Goal: Task Accomplishment & Management: Complete application form

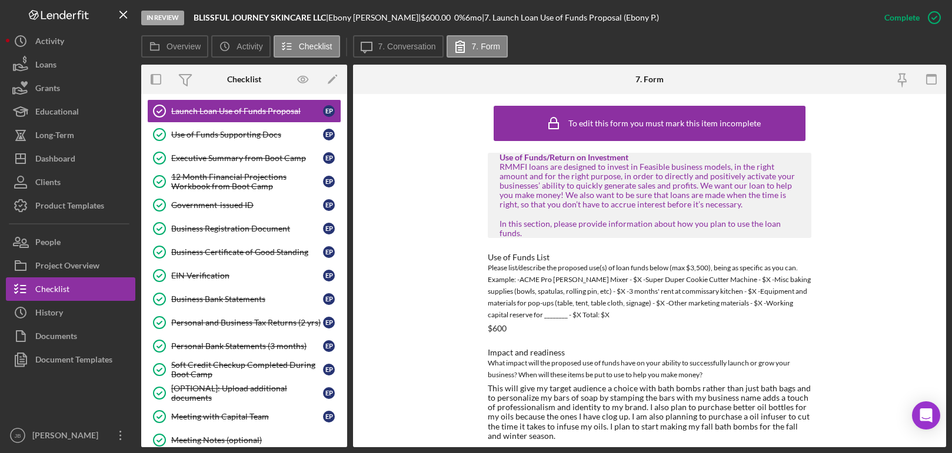
scroll to position [918, 0]
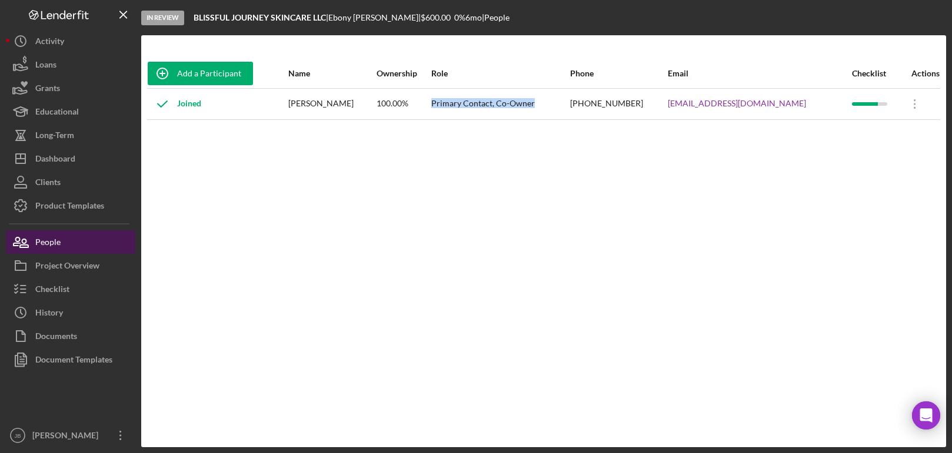
click at [86, 243] on button "People" at bounding box center [70, 243] width 129 height 24
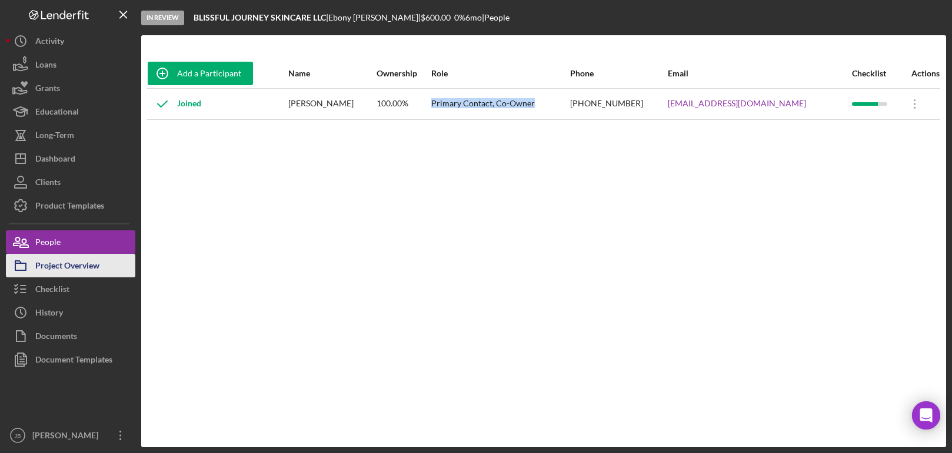
click at [97, 261] on div "Project Overview" at bounding box center [67, 267] width 64 height 26
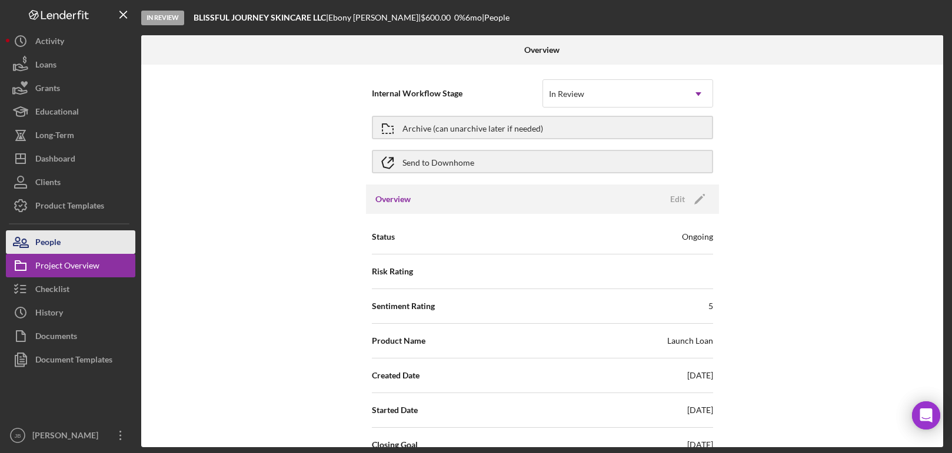
click at [105, 236] on button "People" at bounding box center [70, 243] width 129 height 24
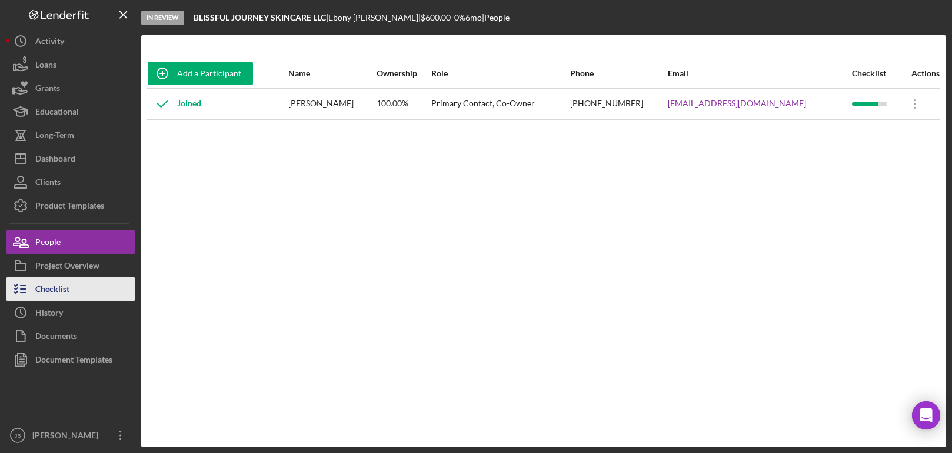
click at [71, 288] on button "Checklist" at bounding box center [70, 290] width 129 height 24
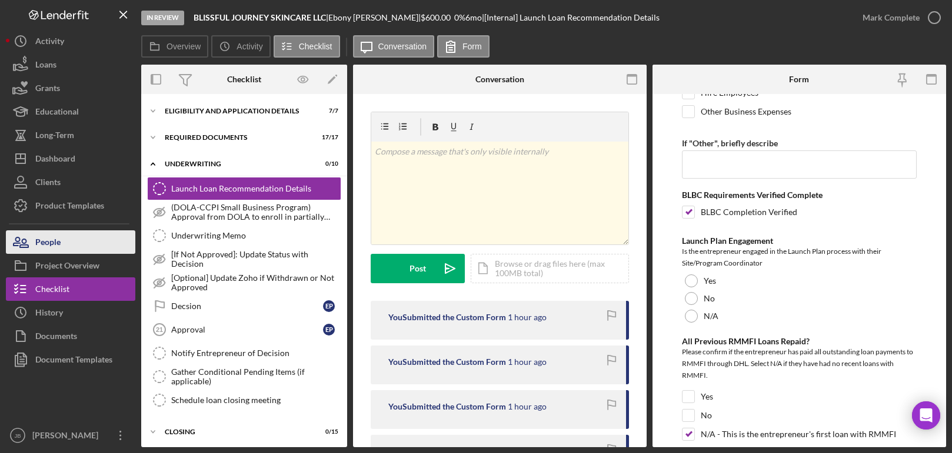
scroll to position [546, 0]
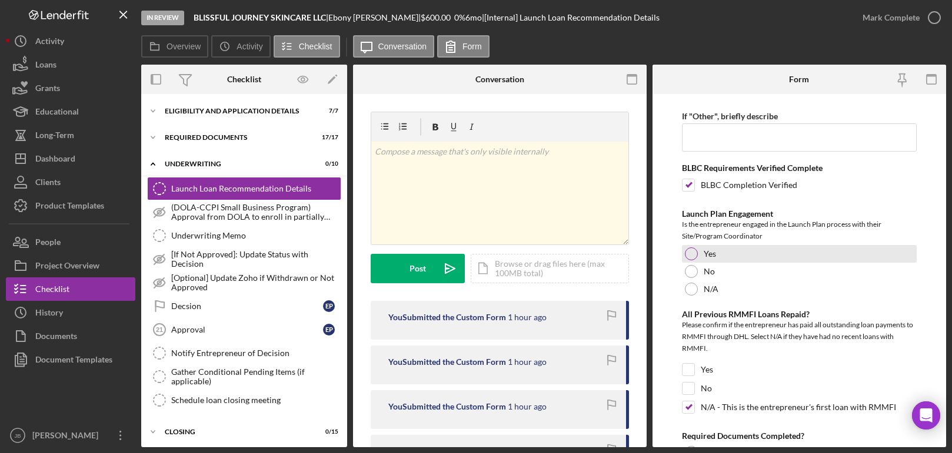
click at [690, 253] on div at bounding box center [691, 254] width 13 height 13
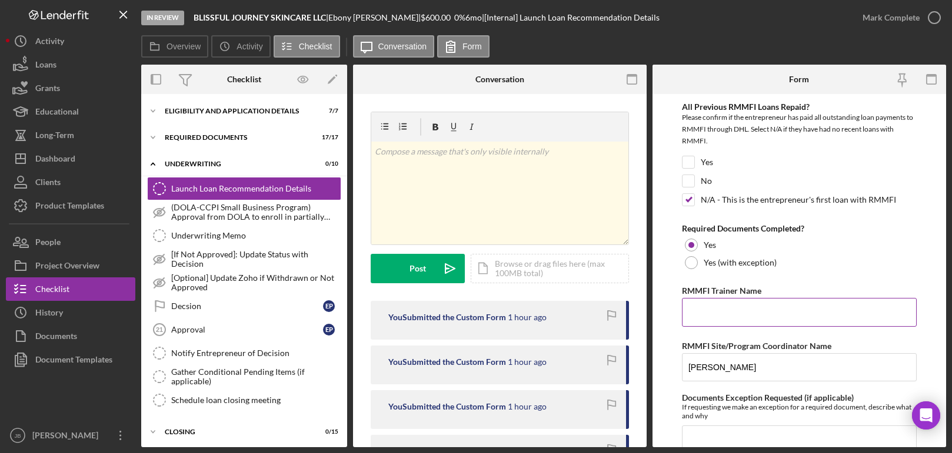
scroll to position [759, 0]
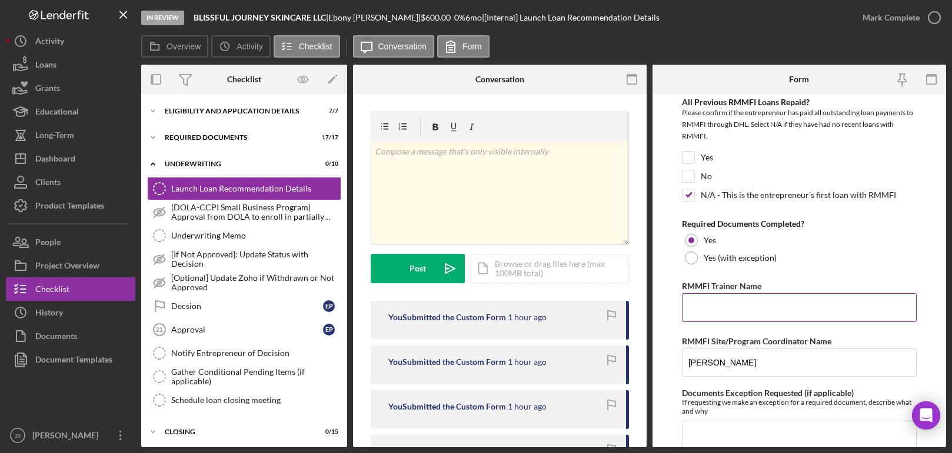
click at [706, 314] on input "RMMFI Trainer Name" at bounding box center [799, 307] width 235 height 28
click at [714, 306] on input "RMMFI Trainer Name" at bounding box center [799, 307] width 235 height 28
click at [706, 306] on input "RMMFI Trainer Name" at bounding box center [799, 307] width 235 height 28
click at [757, 303] on input "RMMFI Trainer Name" at bounding box center [799, 307] width 235 height 28
type input "d"
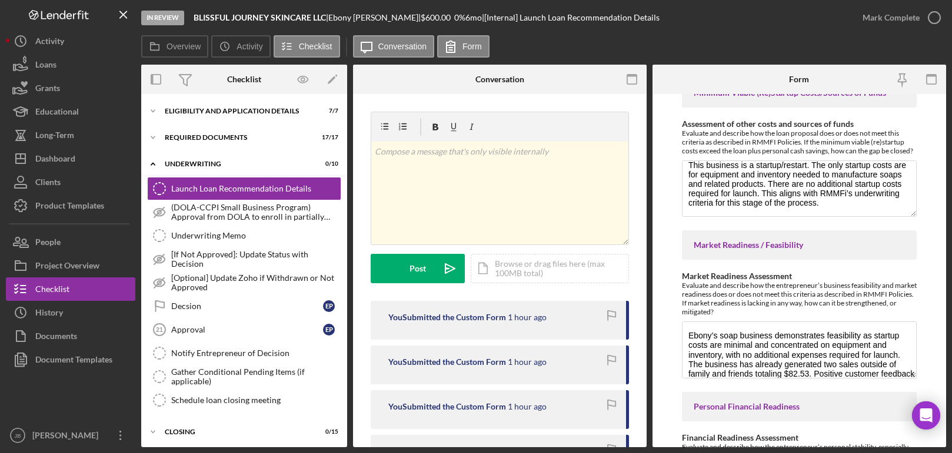
scroll to position [1366, 0]
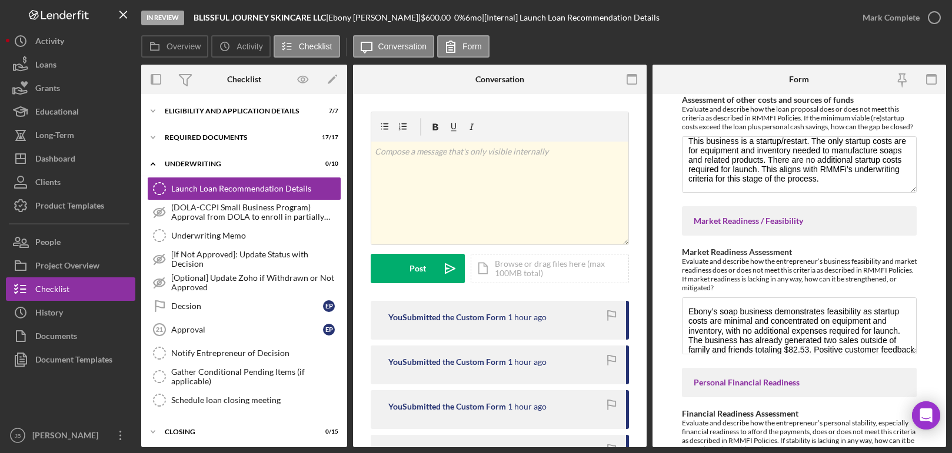
type input "[PERSON_NAME]"
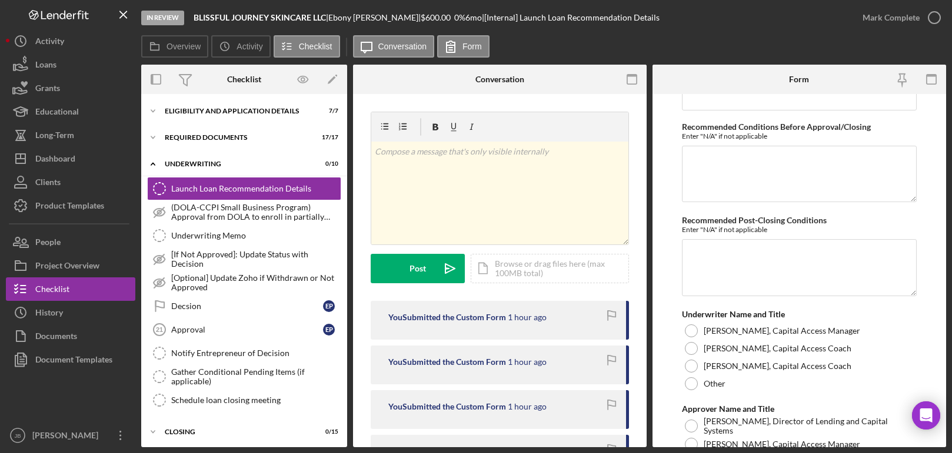
scroll to position [3058, 0]
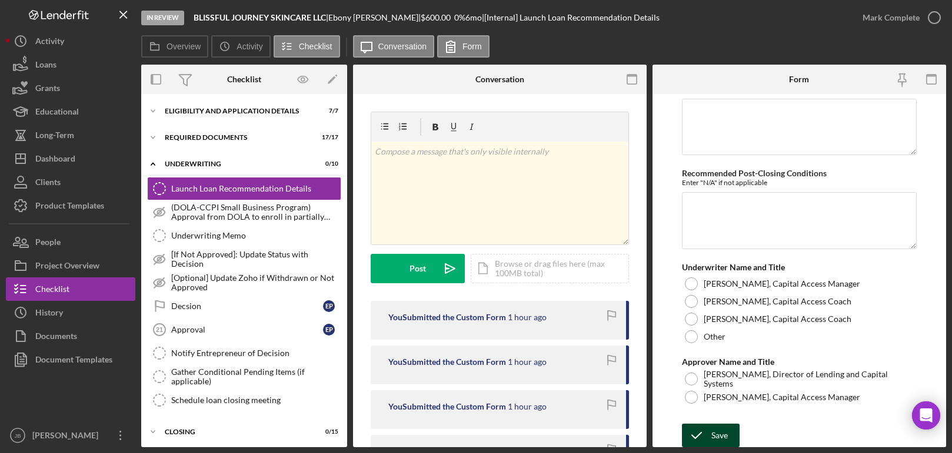
click at [706, 428] on icon "submit" at bounding box center [696, 435] width 29 height 29
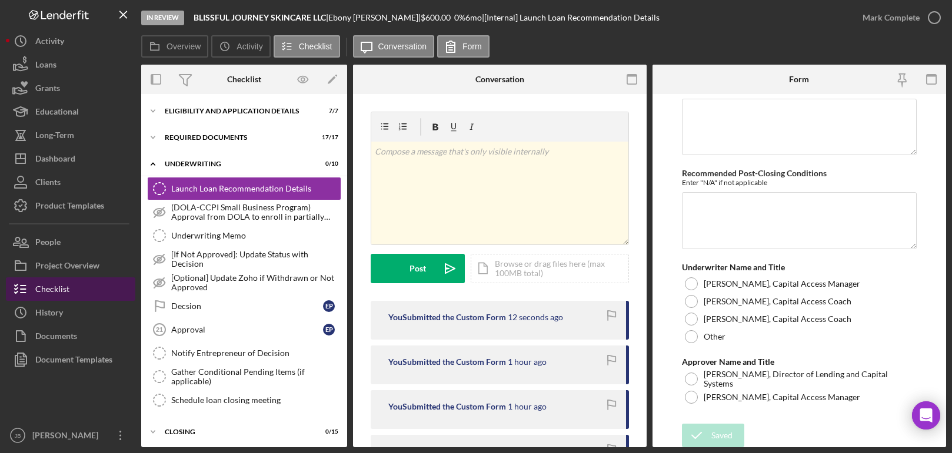
click at [50, 286] on div "Checklist" at bounding box center [52, 291] width 34 height 26
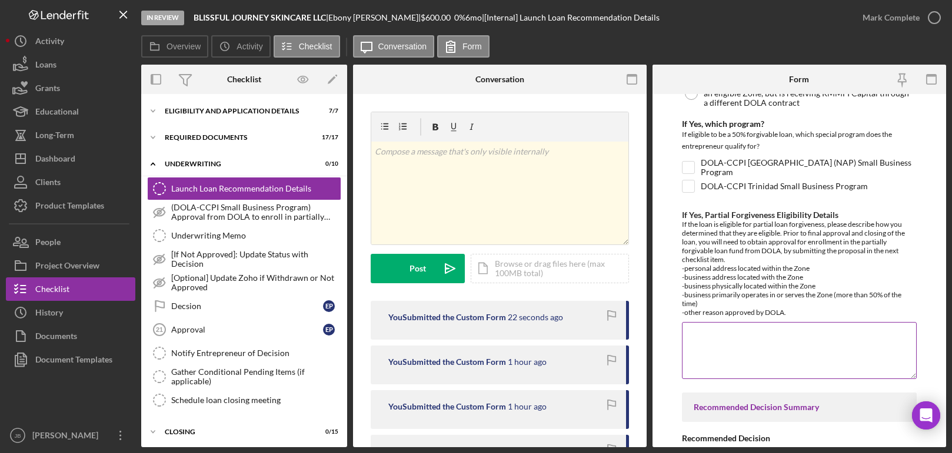
scroll to position [2231, 0]
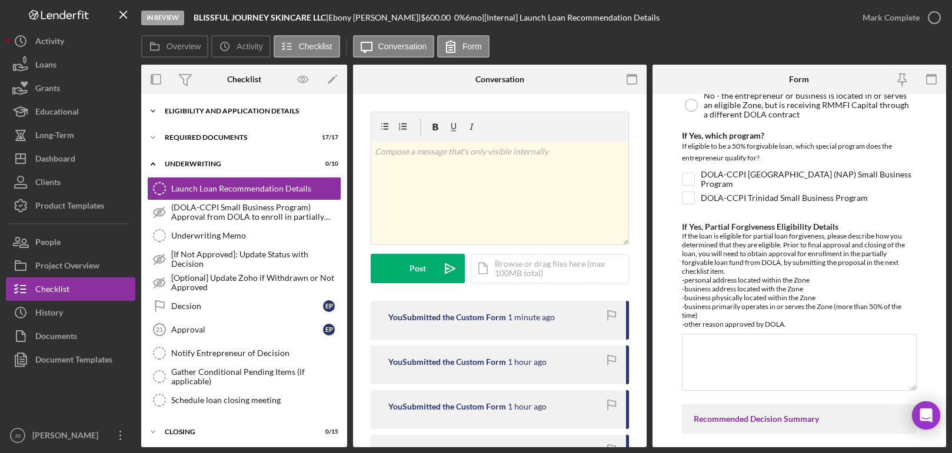
click at [241, 114] on div "Eligibility and Application Details" at bounding box center [249, 111] width 168 height 7
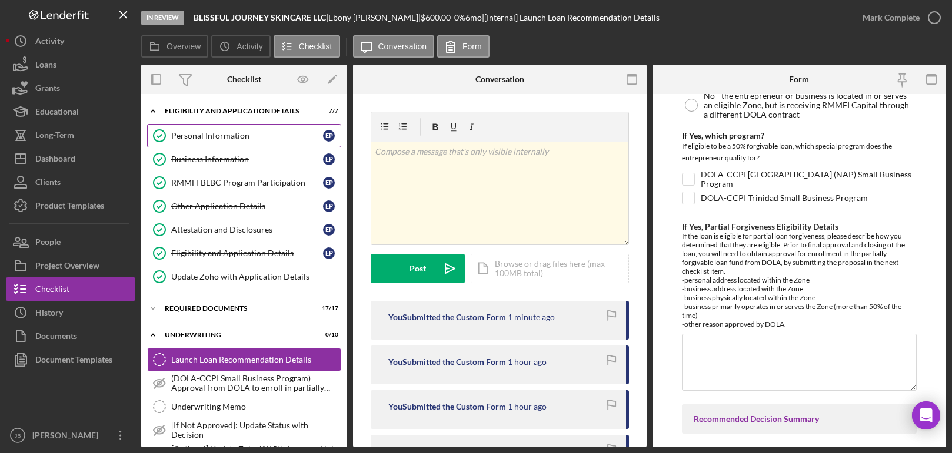
click at [231, 134] on div "Personal Information" at bounding box center [247, 135] width 152 height 9
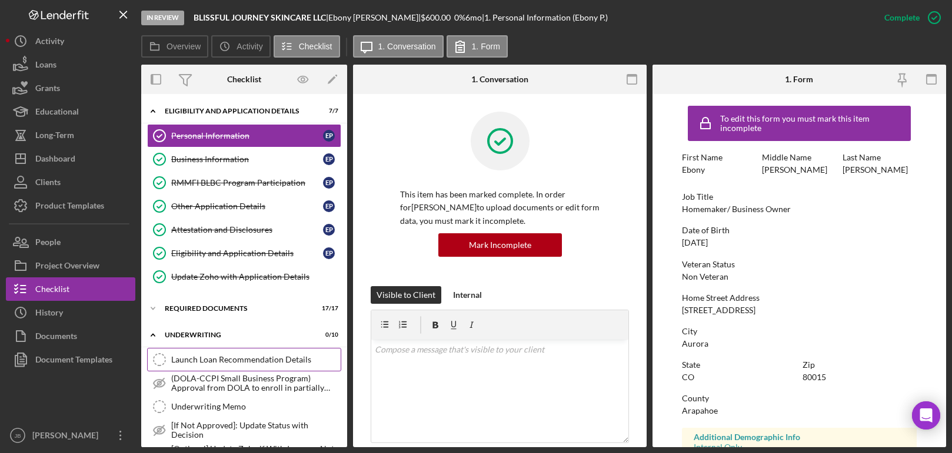
click at [232, 352] on link "Launch Loan Recommendation Details Launch Loan Recommendation Details" at bounding box center [244, 360] width 194 height 24
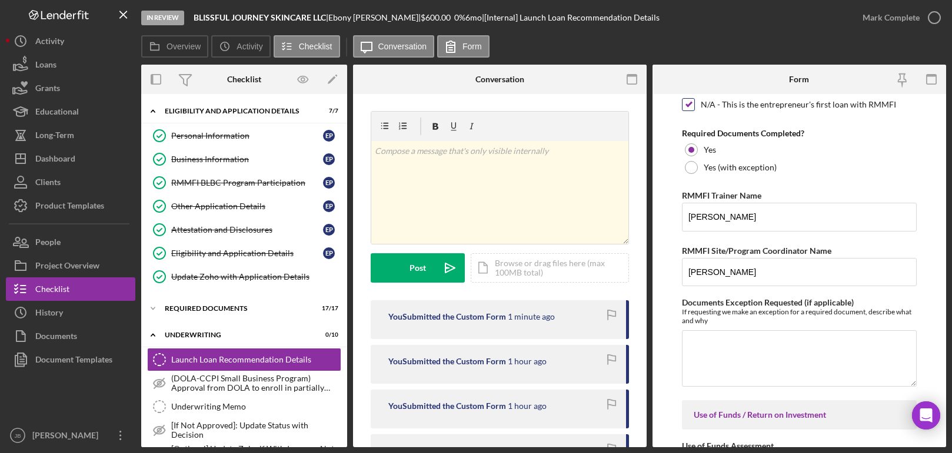
scroll to position [858, 0]
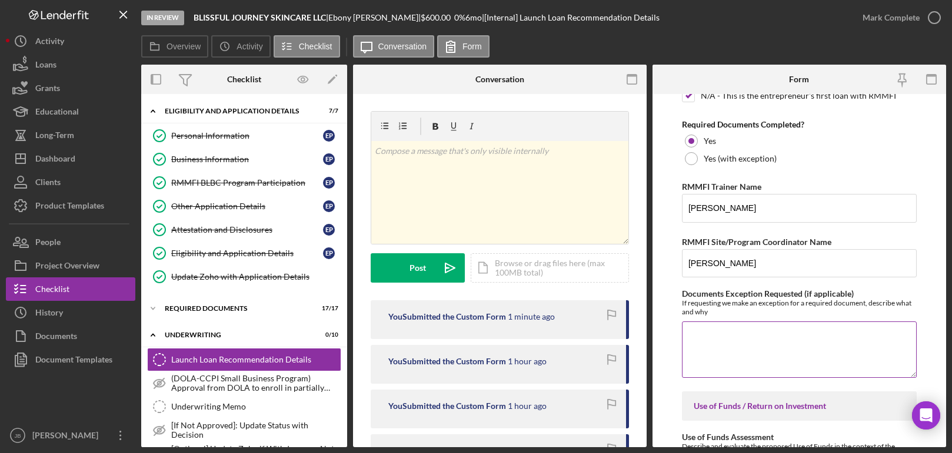
click at [714, 337] on textarea "Documents Exception Requested (if applicable)" at bounding box center [799, 350] width 235 height 56
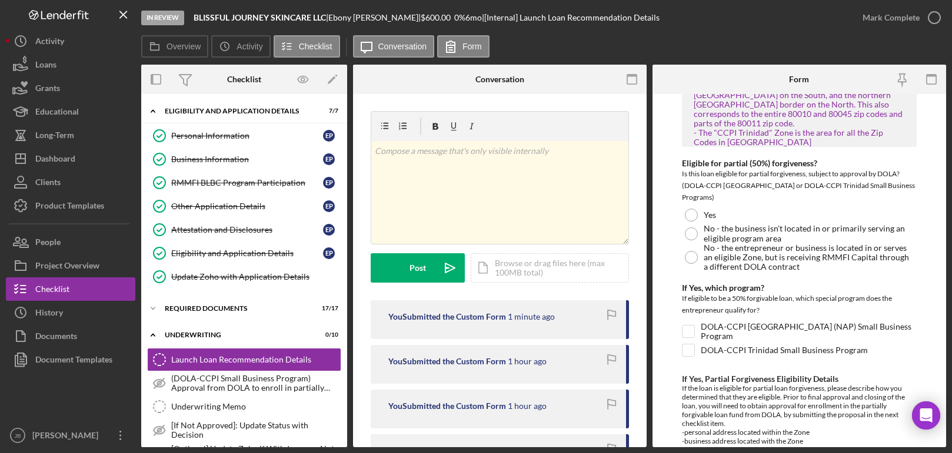
scroll to position [2084, 0]
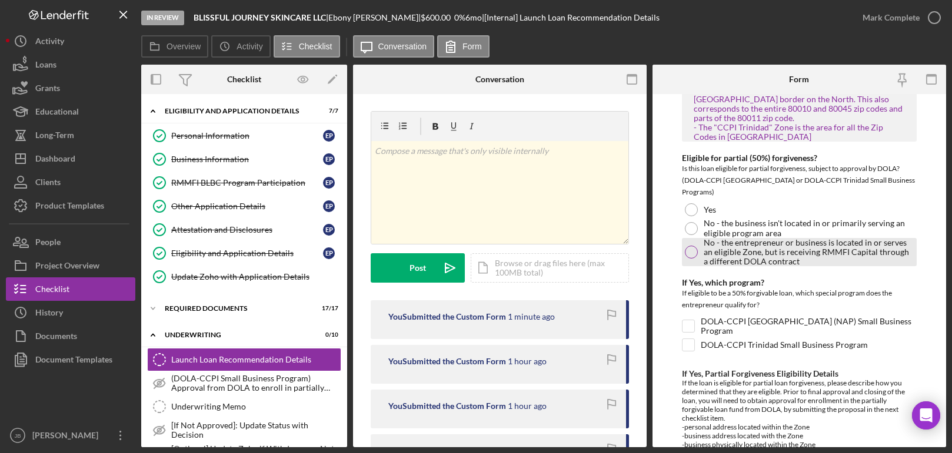
click at [686, 253] on div at bounding box center [691, 252] width 13 height 13
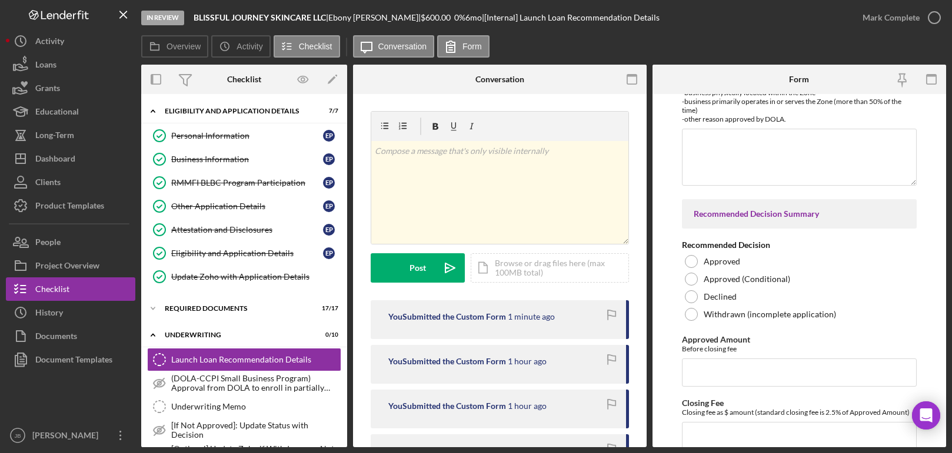
scroll to position [2438, 0]
click at [690, 256] on div at bounding box center [691, 259] width 13 height 13
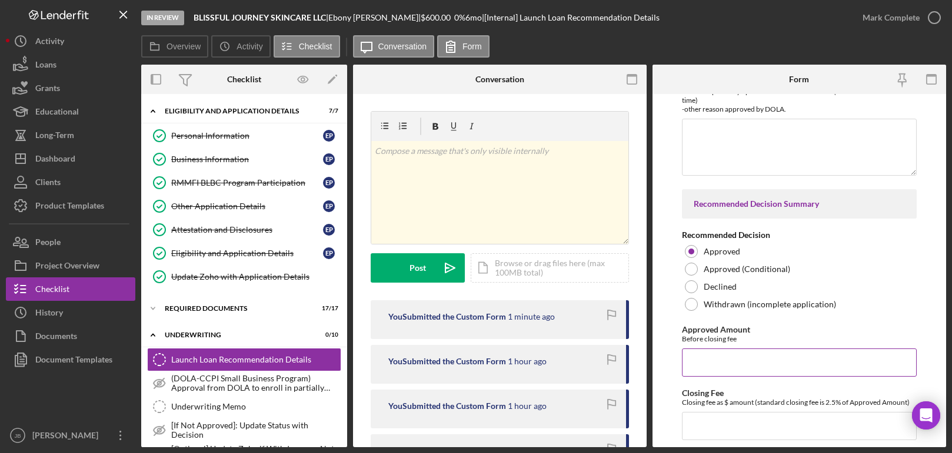
click at [709, 359] on input "Approved Amount" at bounding box center [799, 363] width 235 height 28
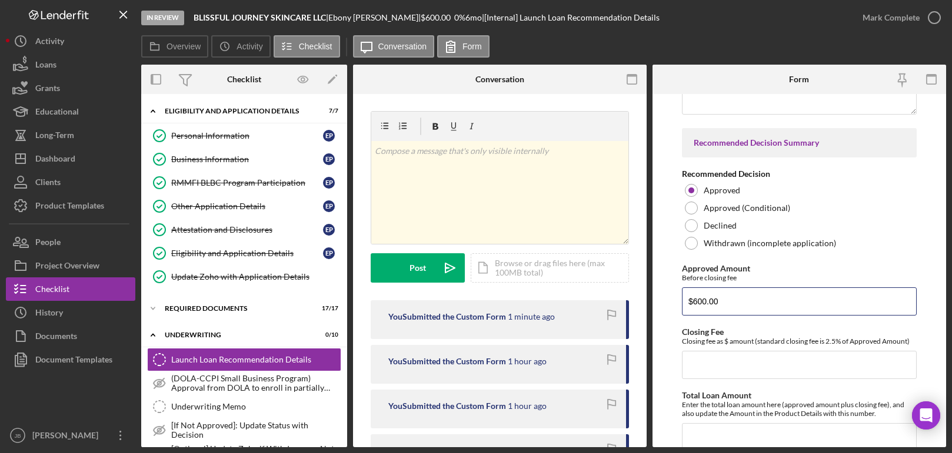
scroll to position [2512, 0]
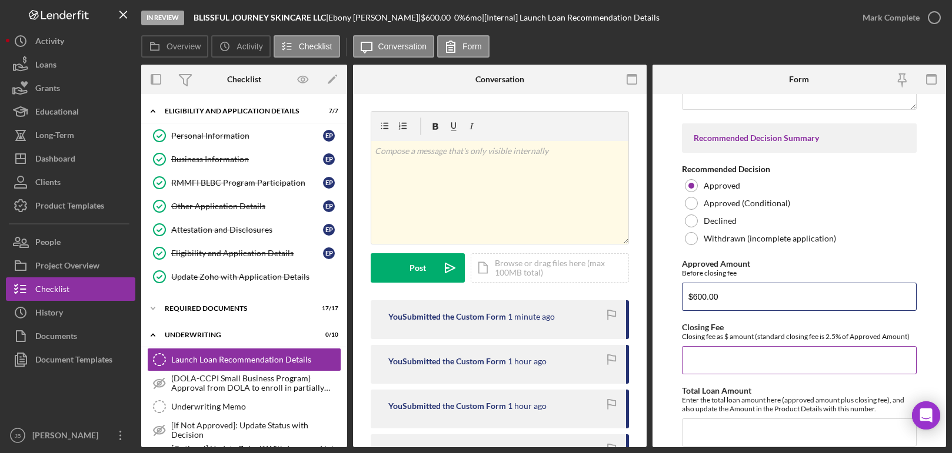
type input "$600.00"
click at [702, 362] on input "Closing Fee" at bounding box center [799, 360] width 235 height 28
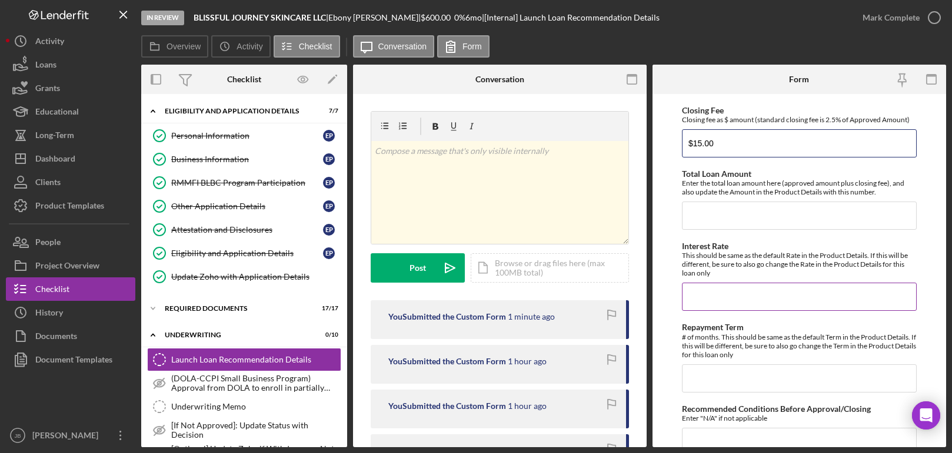
scroll to position [2731, 0]
type input "$15.00"
click at [719, 219] on input "Total Loan Amount" at bounding box center [799, 214] width 235 height 28
type input "$615.00"
click at [697, 287] on input "Interest Rate" at bounding box center [799, 295] width 235 height 28
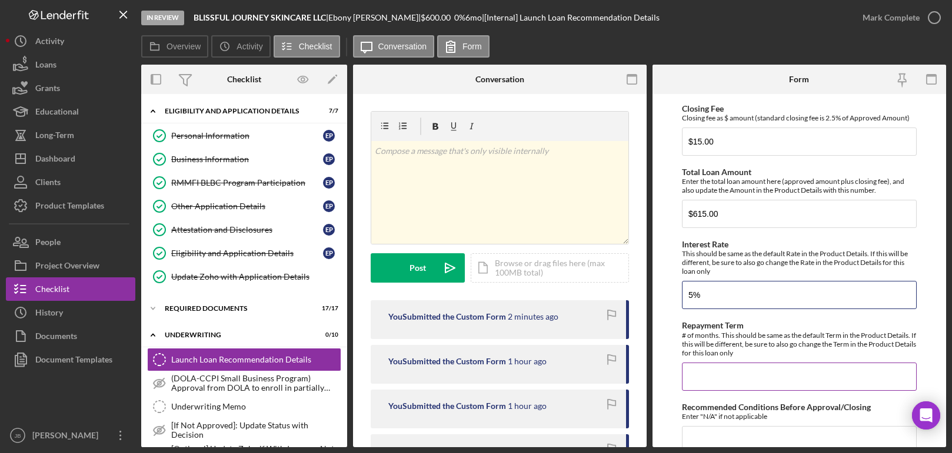
type input "5%"
click at [719, 372] on input "Repayment Term" at bounding box center [799, 377] width 235 height 28
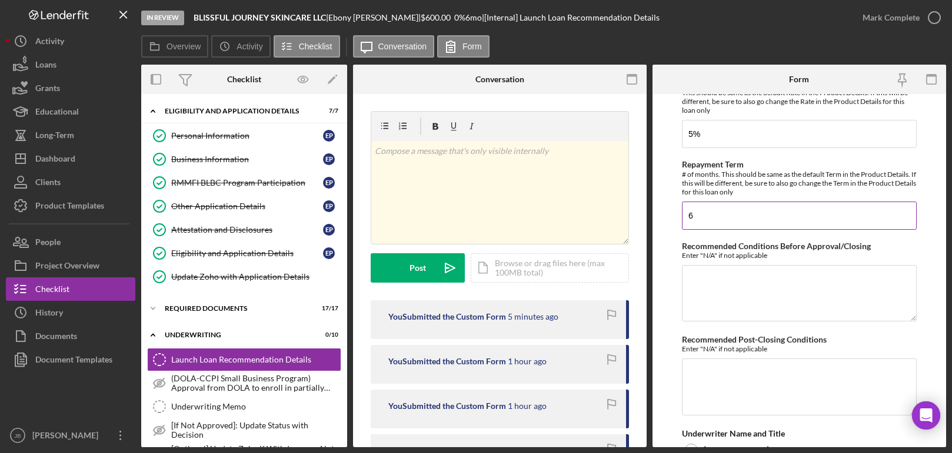
scroll to position [2901, 0]
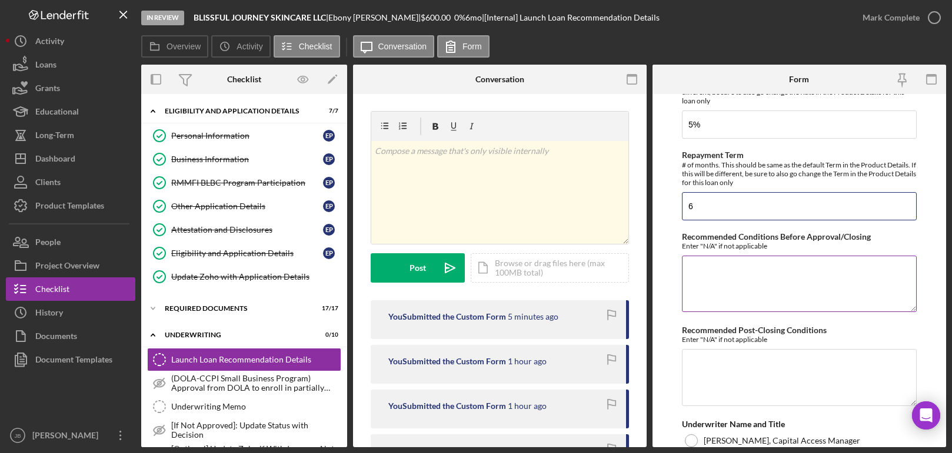
type input "6"
click at [720, 273] on textarea "Recommended Conditions Before Approval/Closing" at bounding box center [799, 284] width 235 height 56
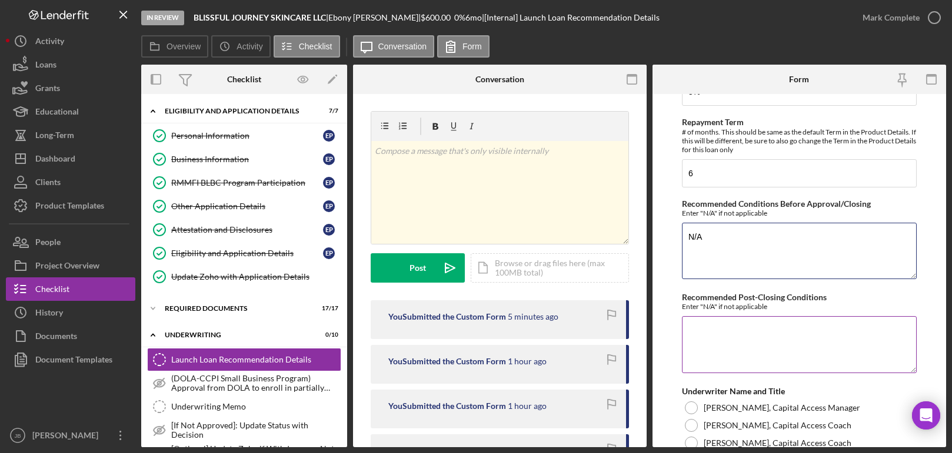
scroll to position [2944, 0]
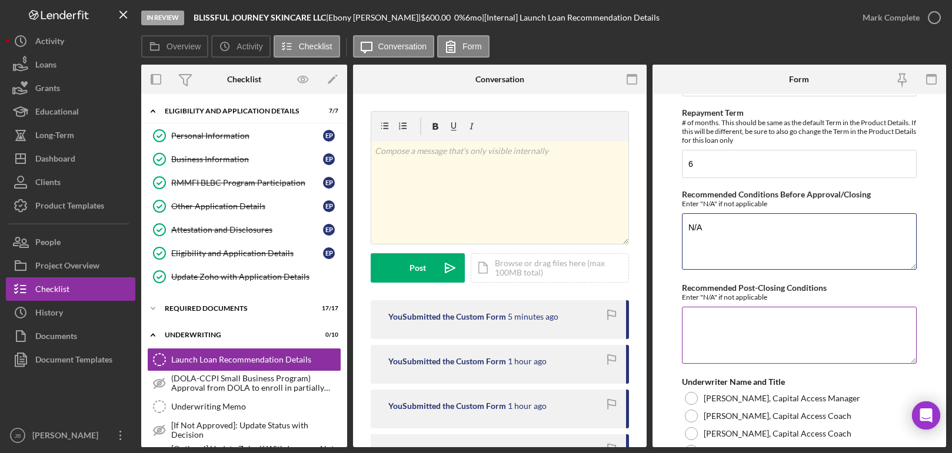
type textarea "N/A"
click at [692, 323] on textarea "Recommended Post-Closing Conditions" at bounding box center [799, 335] width 235 height 56
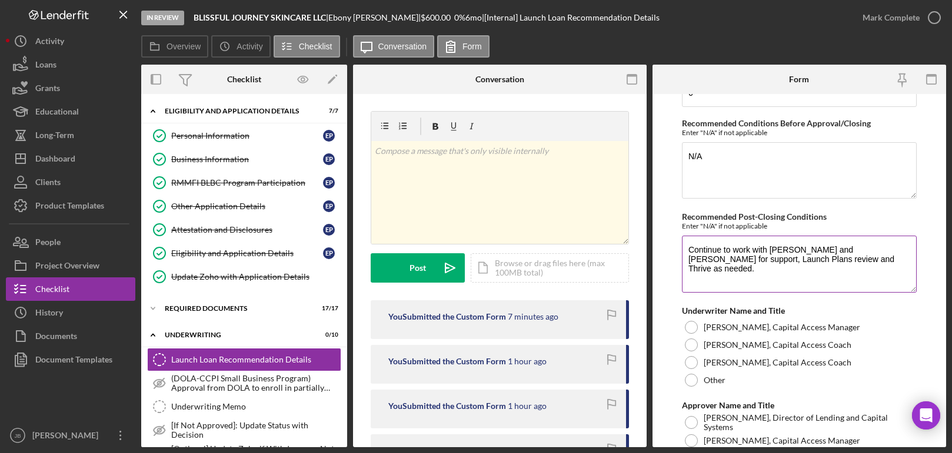
scroll to position [3058, 0]
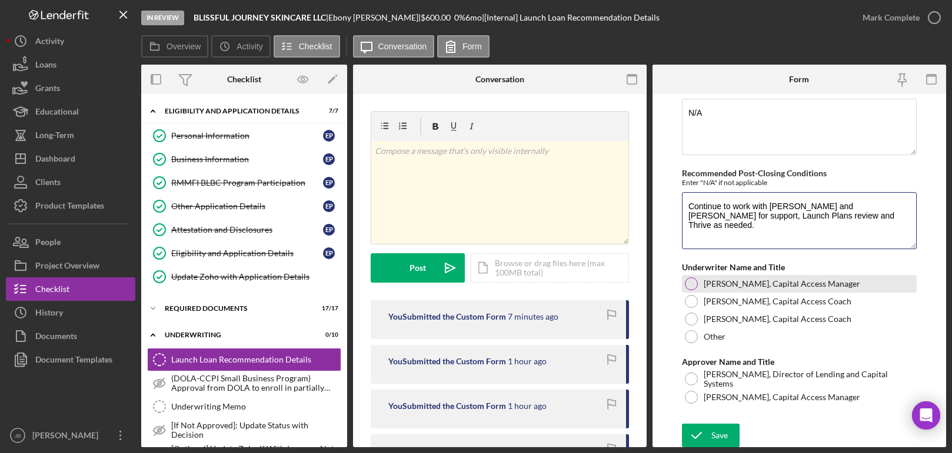
type textarea "Continue to work with [PERSON_NAME] and [PERSON_NAME] for support, Launch Plans…"
click at [689, 282] on div at bounding box center [691, 284] width 13 height 13
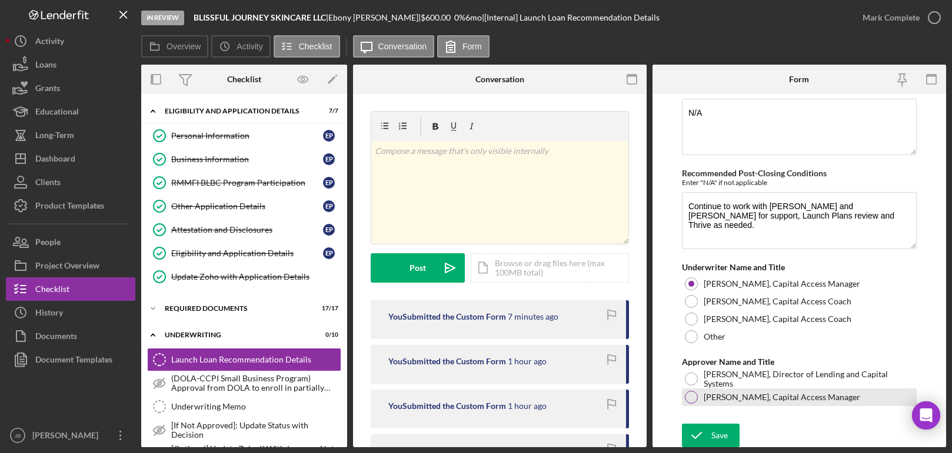
click at [690, 400] on div at bounding box center [691, 397] width 13 height 13
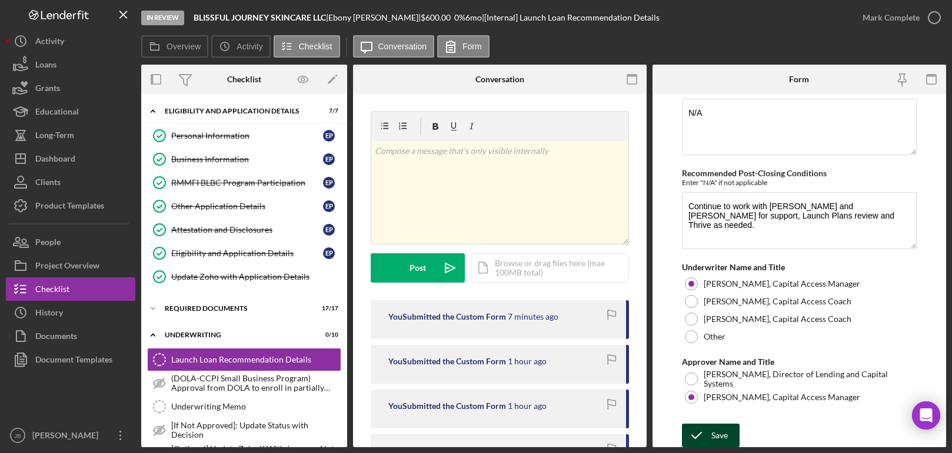
click at [709, 437] on icon "submit" at bounding box center [696, 435] width 29 height 29
click at [933, 19] on icon "button" at bounding box center [933, 17] width 29 height 29
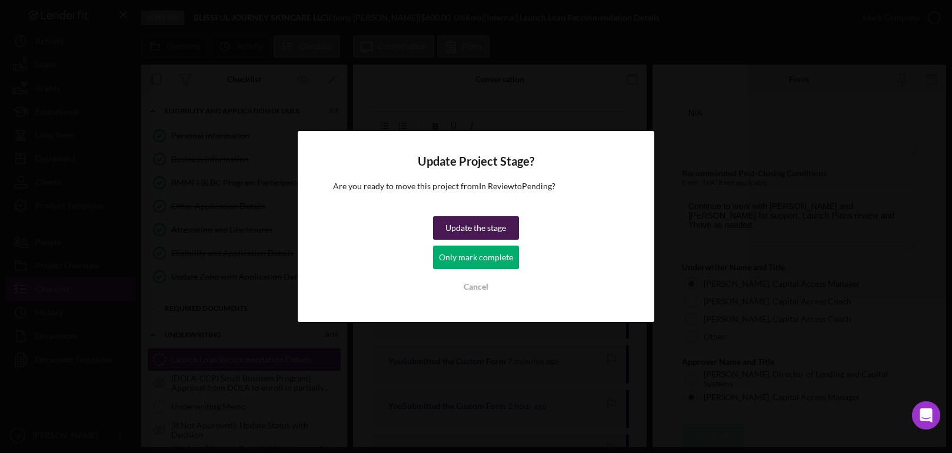
click at [498, 232] on div "Update the stage" at bounding box center [475, 228] width 61 height 24
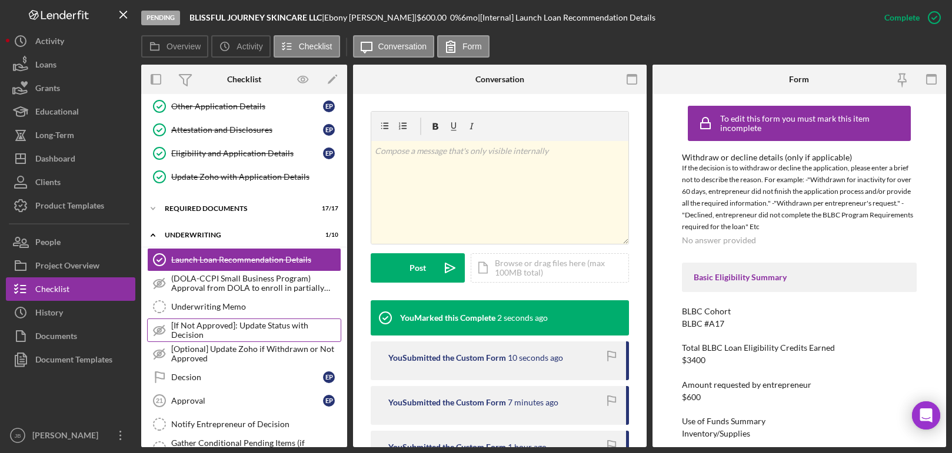
scroll to position [101, 0]
click at [236, 304] on div "Underwriting Memo" at bounding box center [255, 305] width 169 height 9
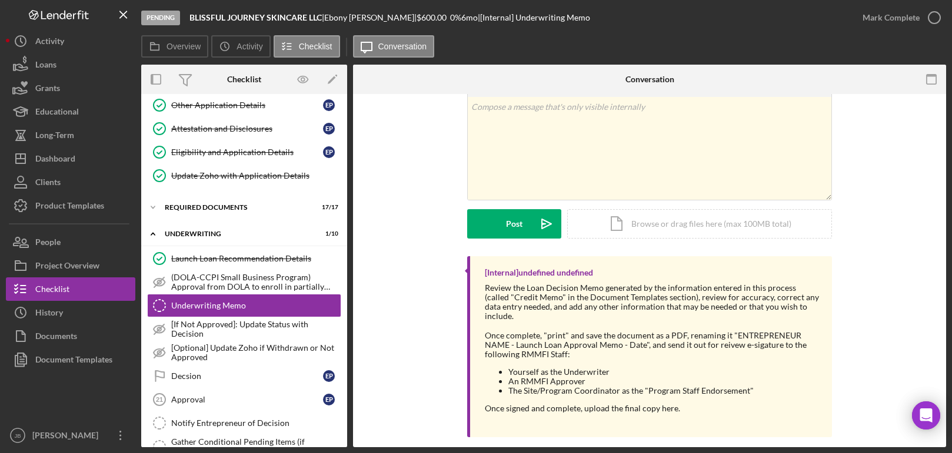
scroll to position [72, 0]
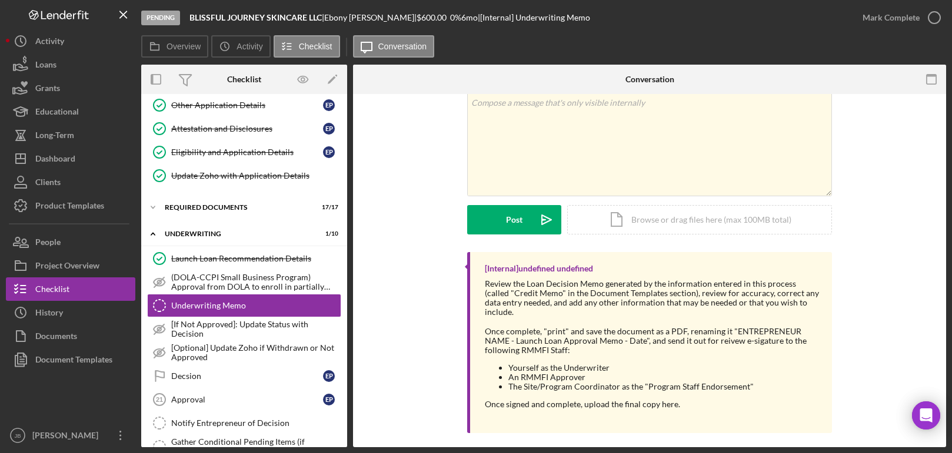
drag, startPoint x: 333, startPoint y: 16, endPoint x: 376, endPoint y: 16, distance: 42.9
click at [376, 16] on div "[PERSON_NAME] |" at bounding box center [370, 17] width 92 height 9
drag, startPoint x: 334, startPoint y: 16, endPoint x: 383, endPoint y: 18, distance: 49.4
click at [383, 18] on div "[PERSON_NAME] |" at bounding box center [370, 17] width 92 height 9
copy div "[PERSON_NAME]"
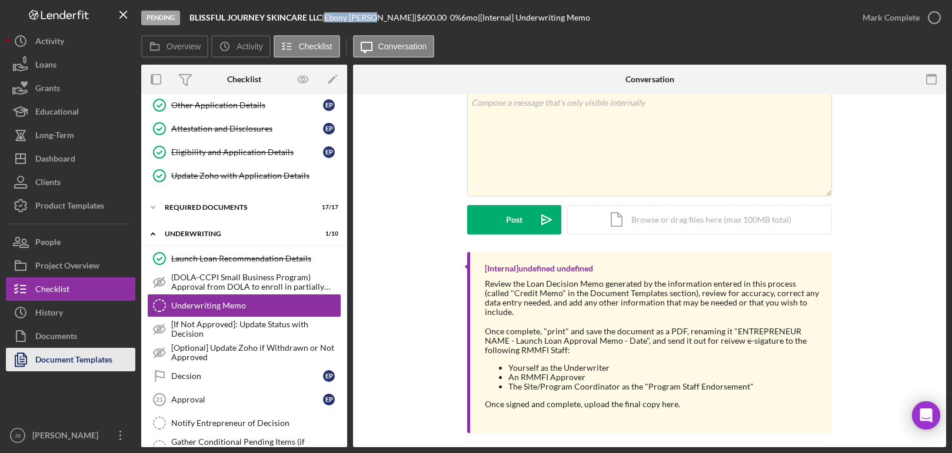
click at [70, 363] on div "Document Templates" at bounding box center [73, 361] width 77 height 26
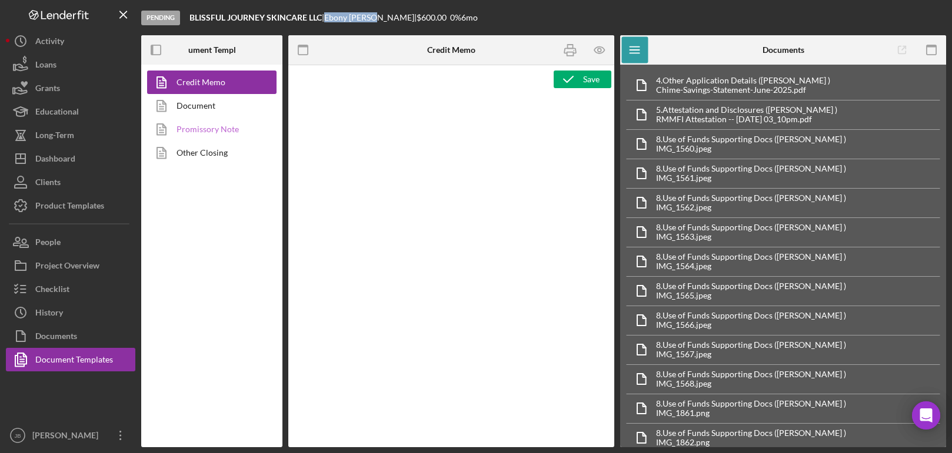
type textarea "<p style="margin-bottom: 0; line-height: normal; text-align: left; padding-left…"
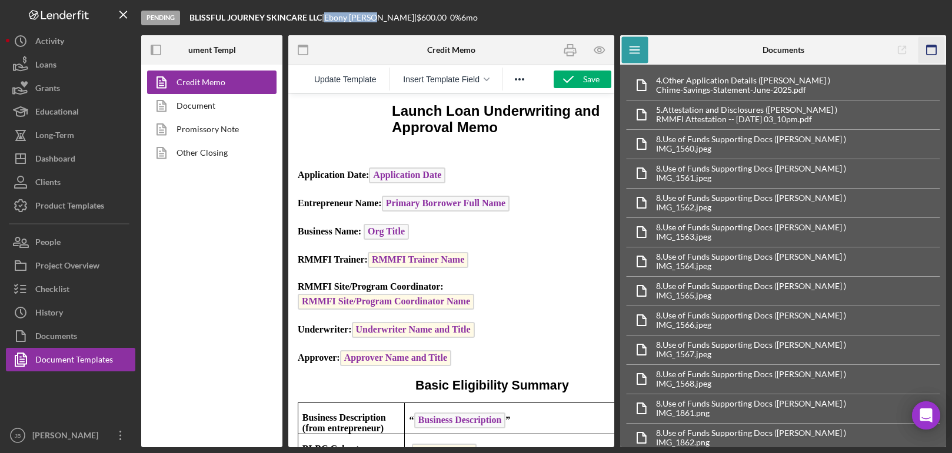
click at [931, 50] on icon "button" at bounding box center [931, 50] width 26 height 26
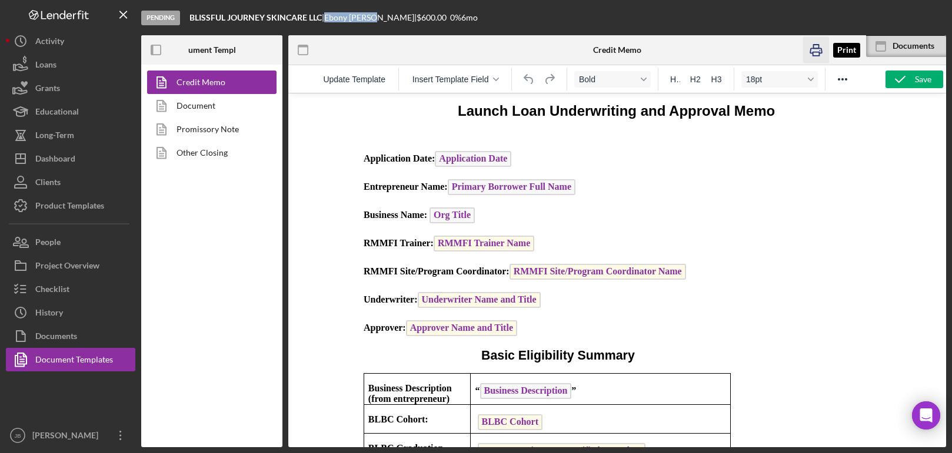
click at [816, 52] on rect "button" at bounding box center [816, 54] width 6 height 4
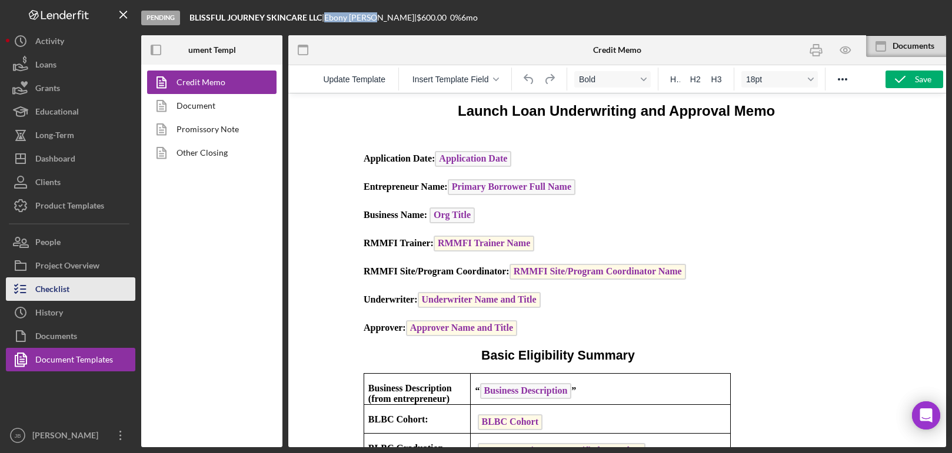
click at [81, 292] on button "Checklist" at bounding box center [70, 290] width 129 height 24
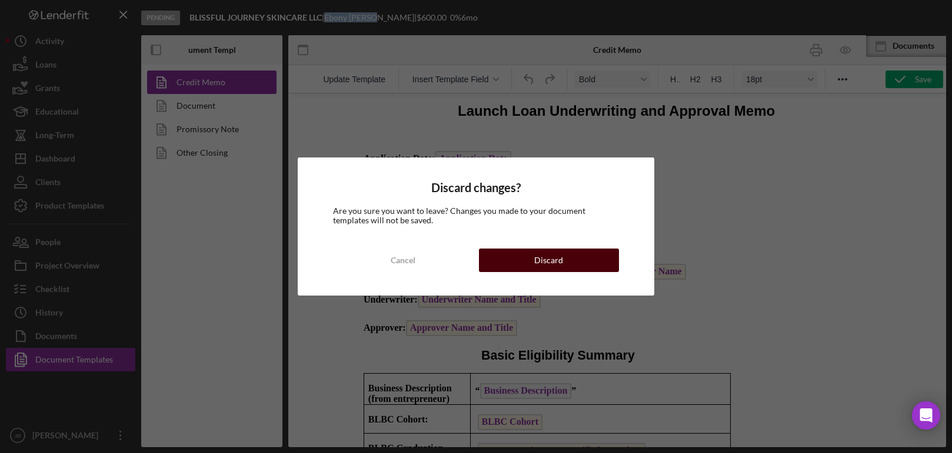
click at [502, 265] on button "Discard" at bounding box center [549, 261] width 140 height 24
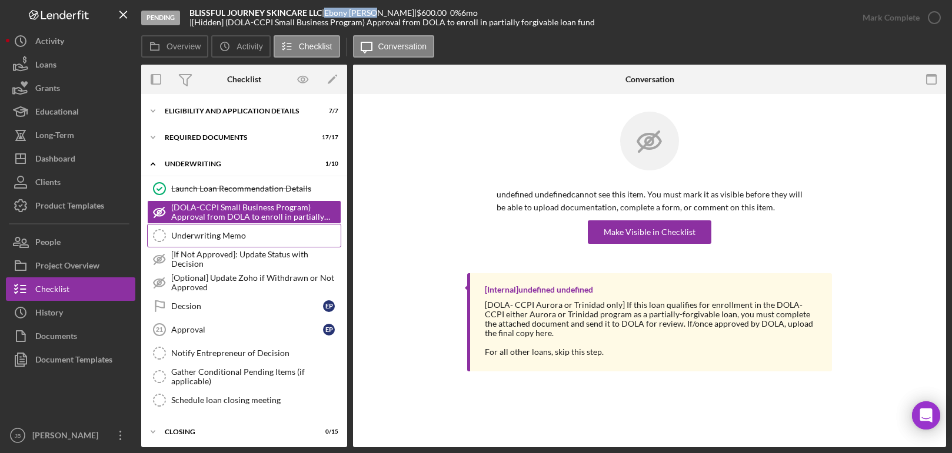
click at [267, 238] on div "Underwriting Memo" at bounding box center [255, 235] width 169 height 9
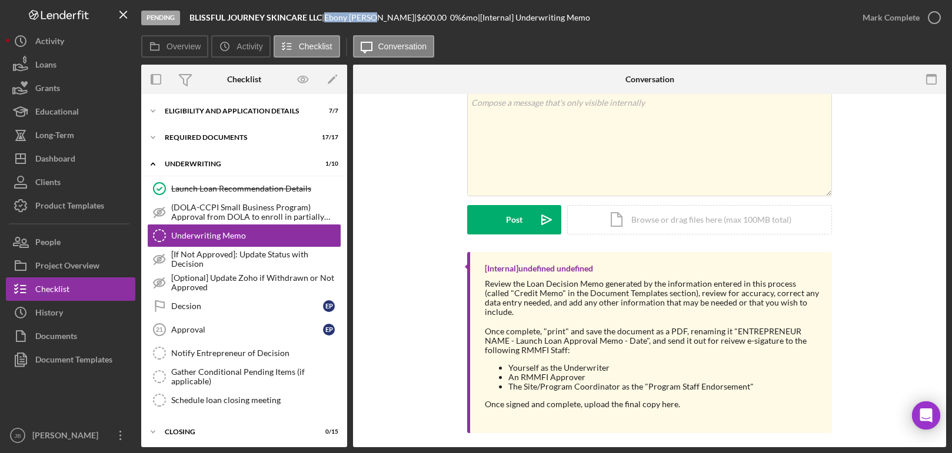
scroll to position [72, 0]
